Goal: Navigation & Orientation: Understand site structure

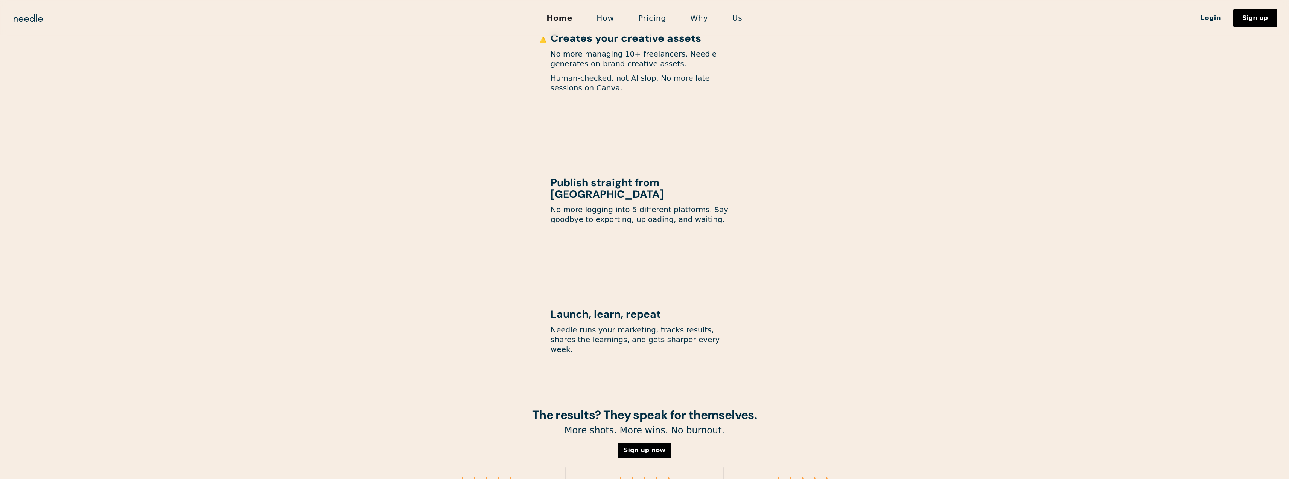
scroll to position [706, 0]
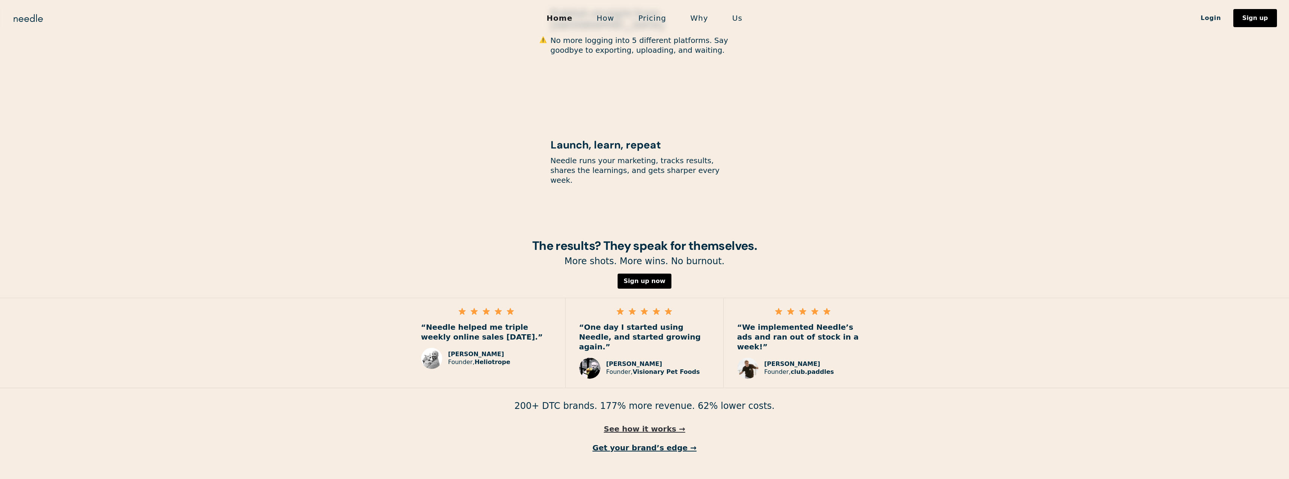
click at [653, 424] on link "See how it works →" at bounding box center [644, 429] width 1289 height 10
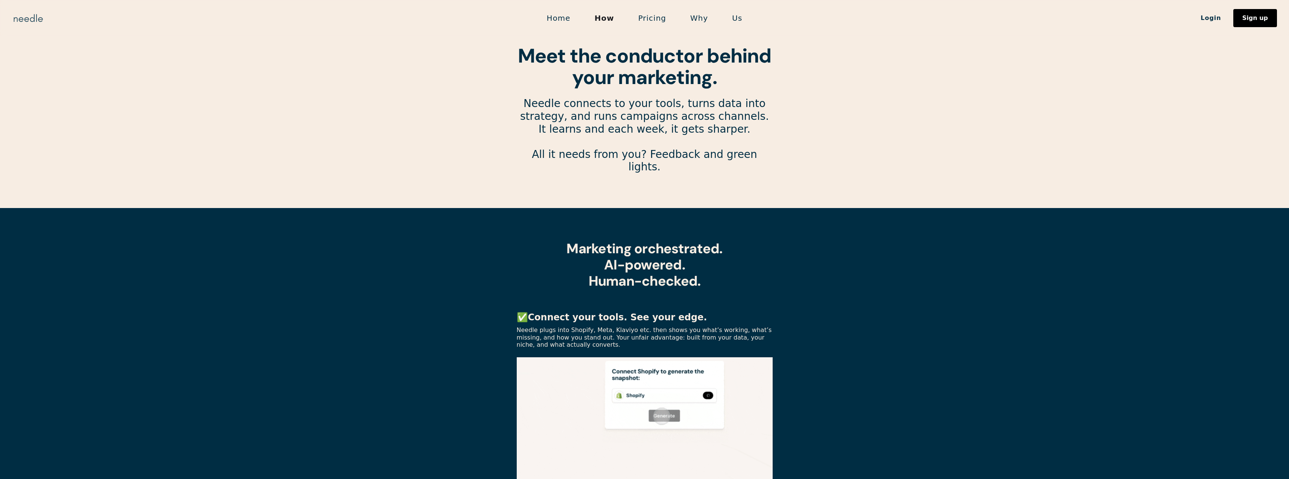
click at [34, 15] on img "home" at bounding box center [28, 18] width 32 height 12
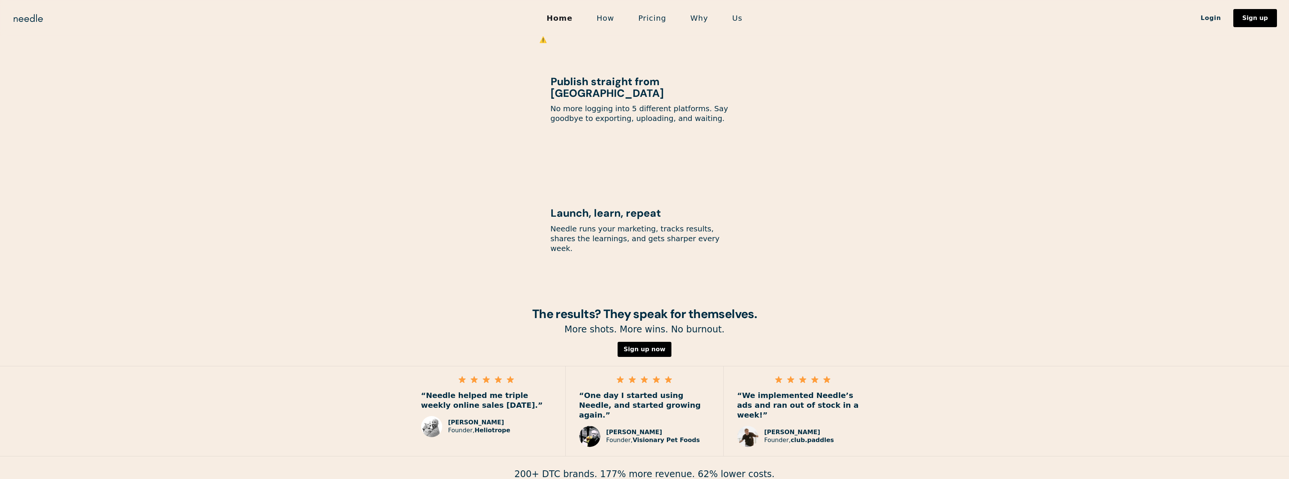
scroll to position [636, 0]
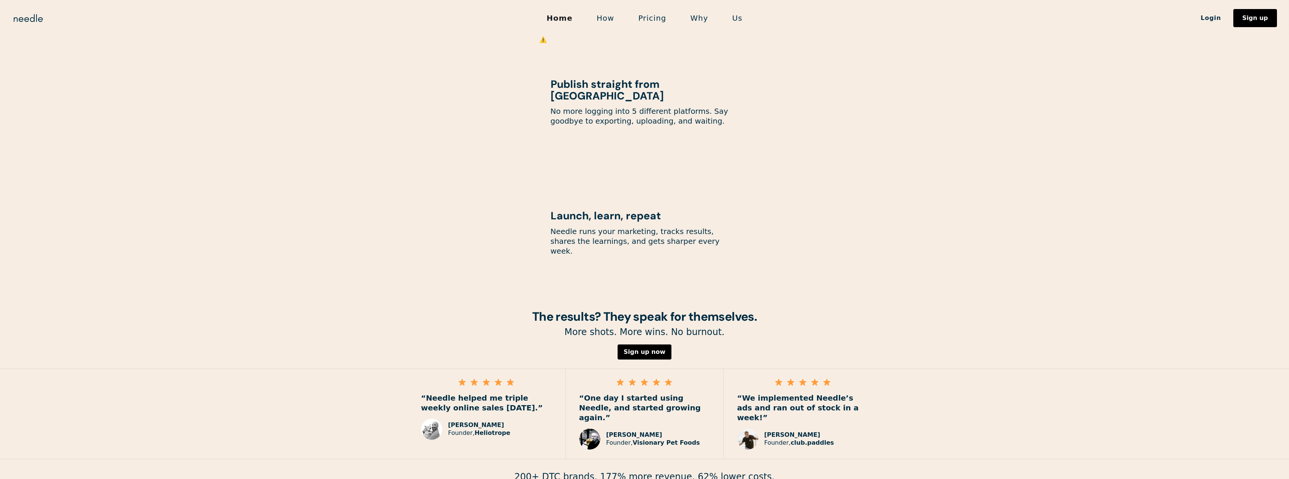
click at [611, 19] on link "How" at bounding box center [606, 18] width 42 height 16
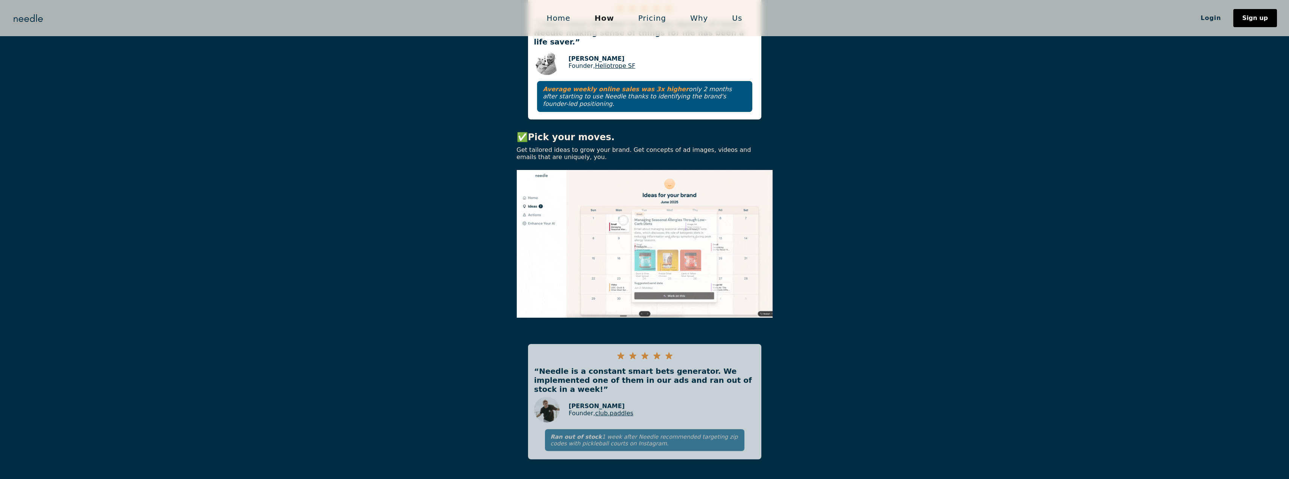
scroll to position [521, 0]
